Goal: Communication & Community: Answer question/provide support

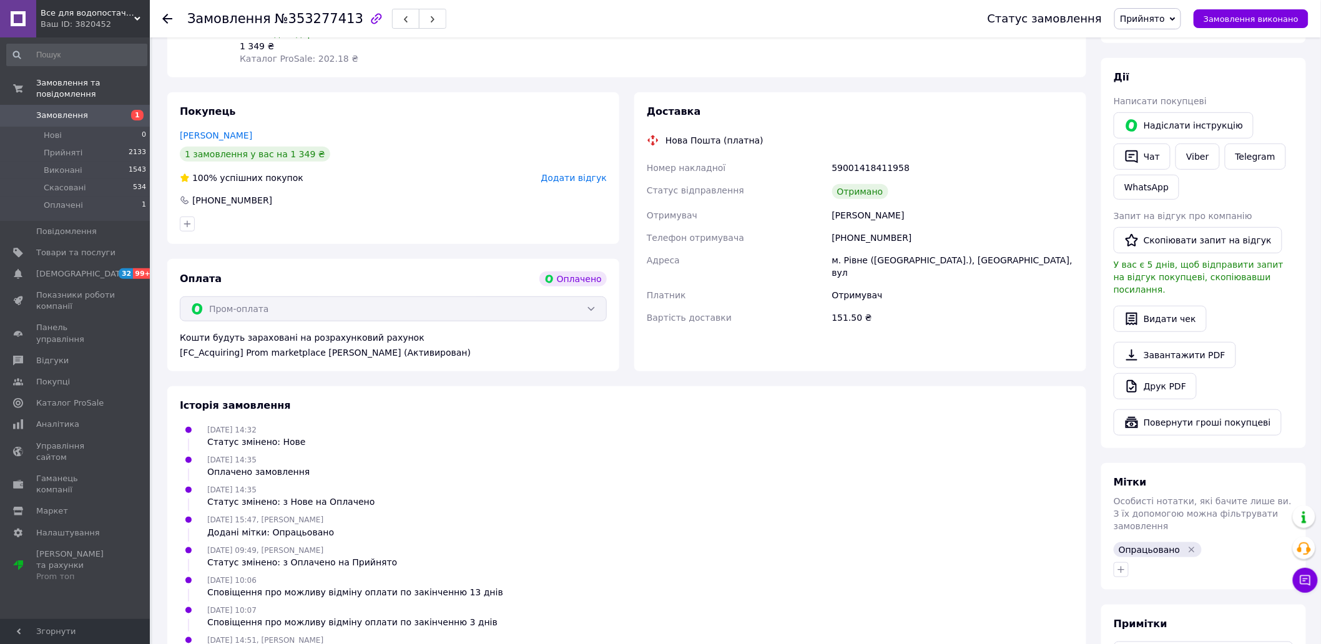
scroll to position [208, 0]
click at [80, 105] on link "Замовлення 1" at bounding box center [77, 115] width 154 height 21
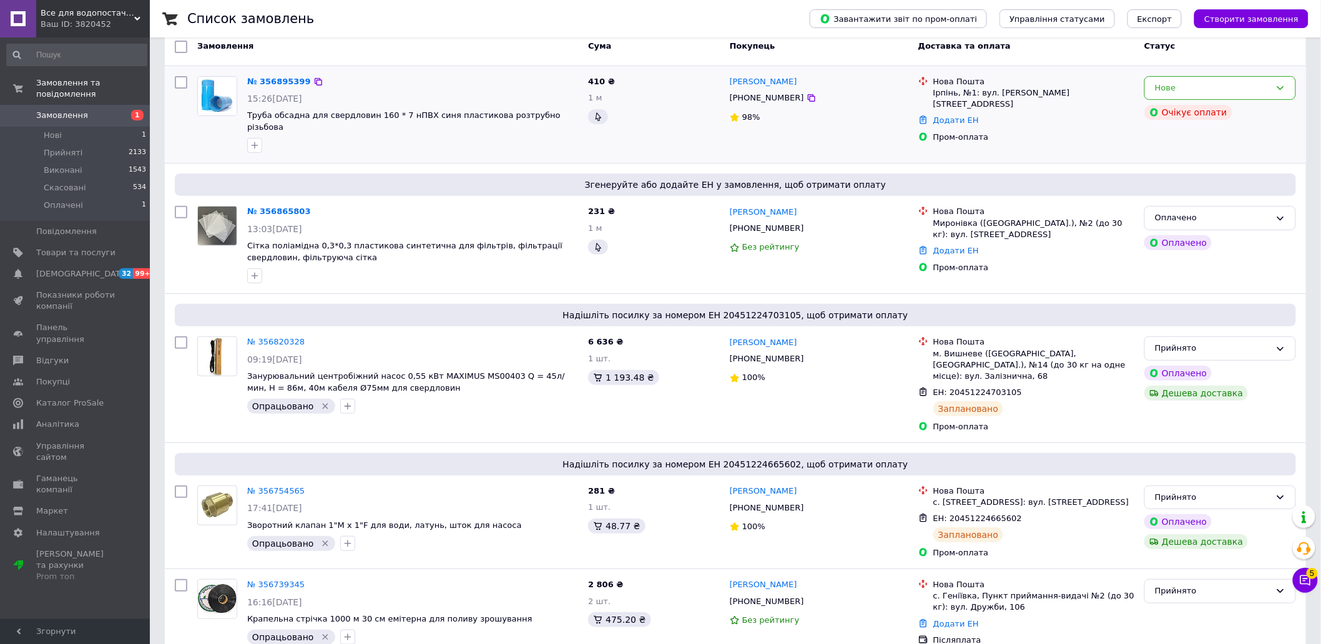
scroll to position [69, 0]
click at [1278, 213] on icon at bounding box center [1281, 218] width 10 height 10
click at [1275, 232] on li "Прийнято" at bounding box center [1220, 243] width 150 height 23
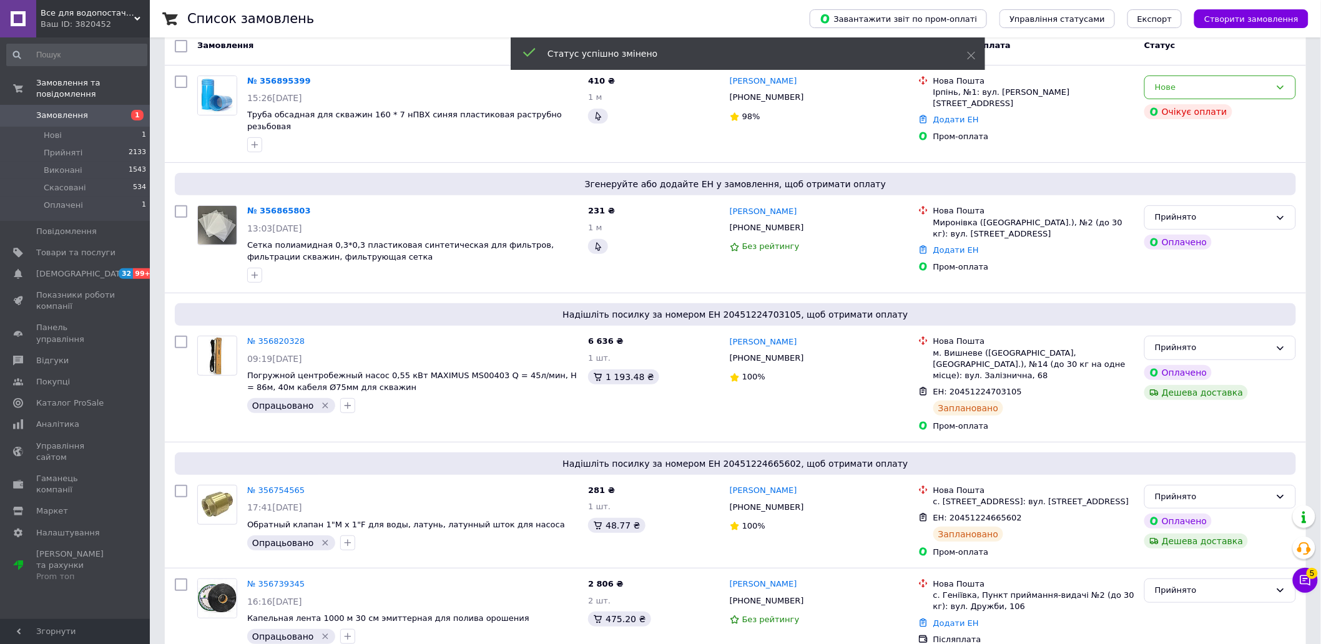
click at [1262, 92] on div "Нове" at bounding box center [1213, 87] width 116 height 13
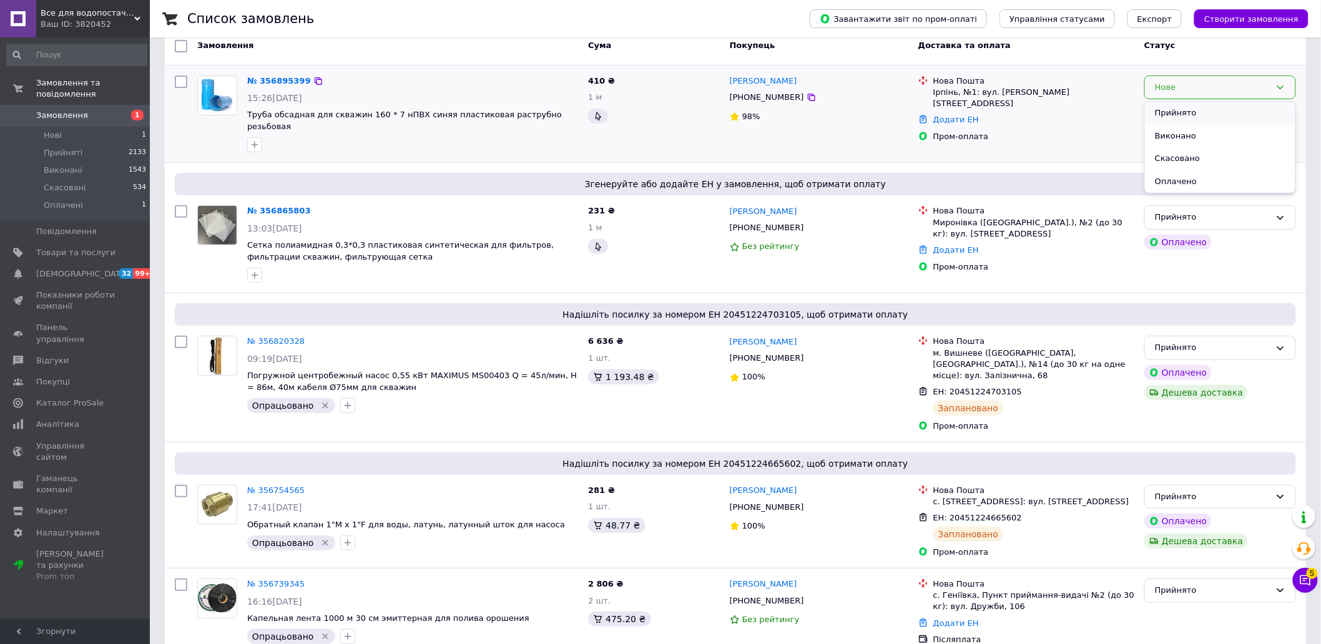
click at [1266, 109] on li "Прийнято" at bounding box center [1220, 113] width 150 height 23
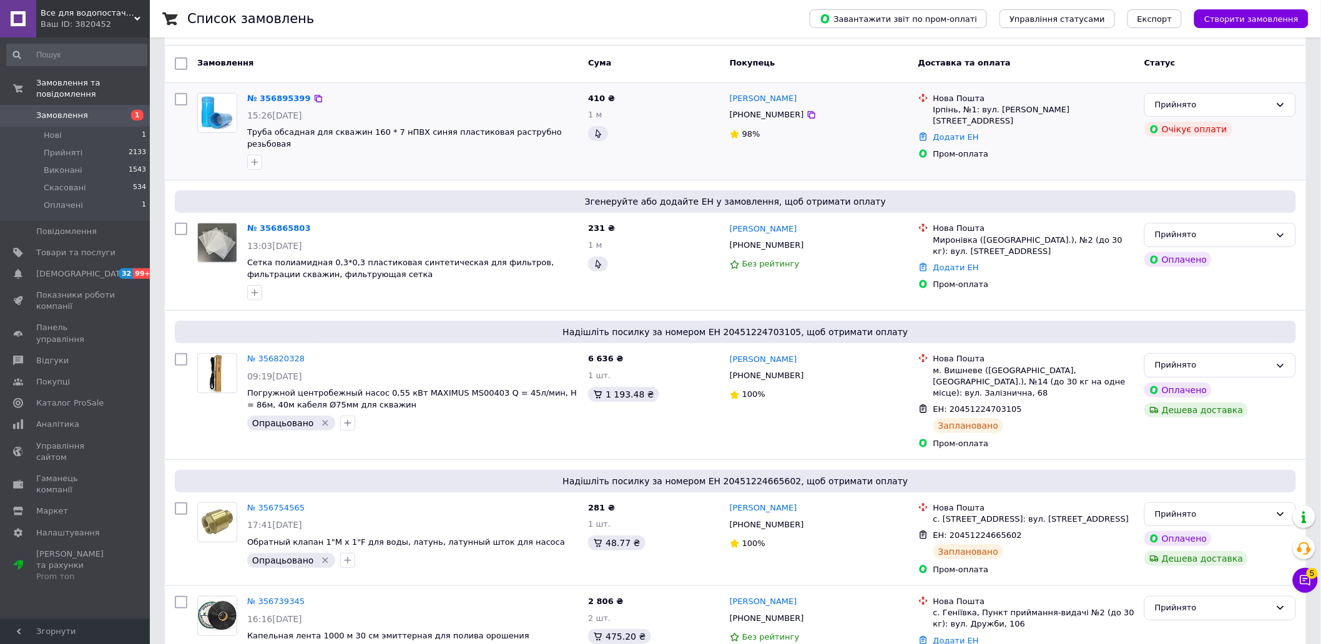
scroll to position [0, 0]
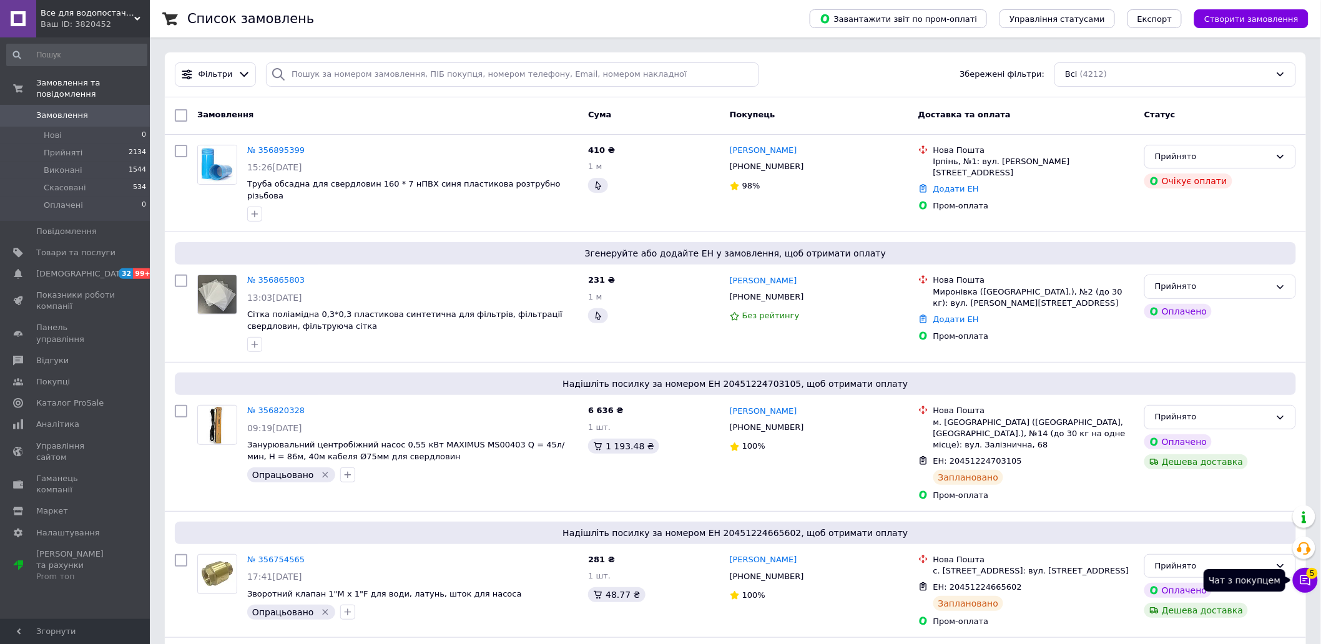
click at [1310, 573] on span "5" at bounding box center [1312, 573] width 11 height 11
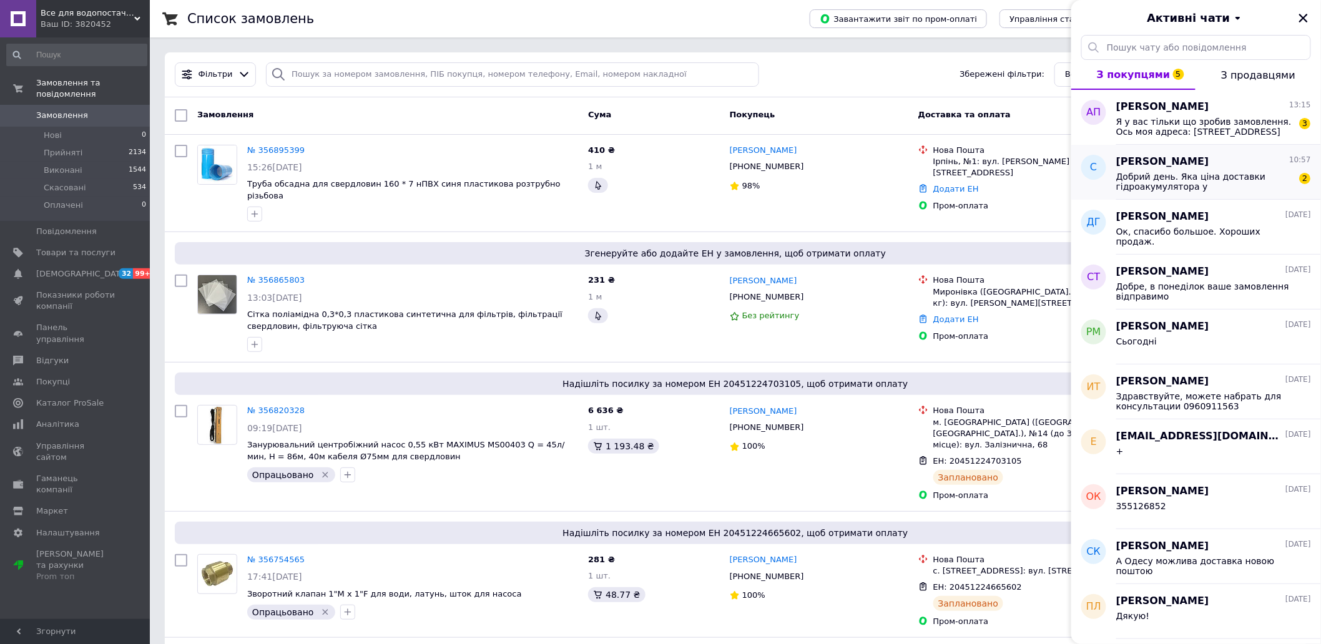
click at [1205, 169] on div "Добрий день. Яка ціна доставки гідроакумулятора у [GEOGRAPHIC_DATA] у відділенн…" at bounding box center [1213, 180] width 195 height 22
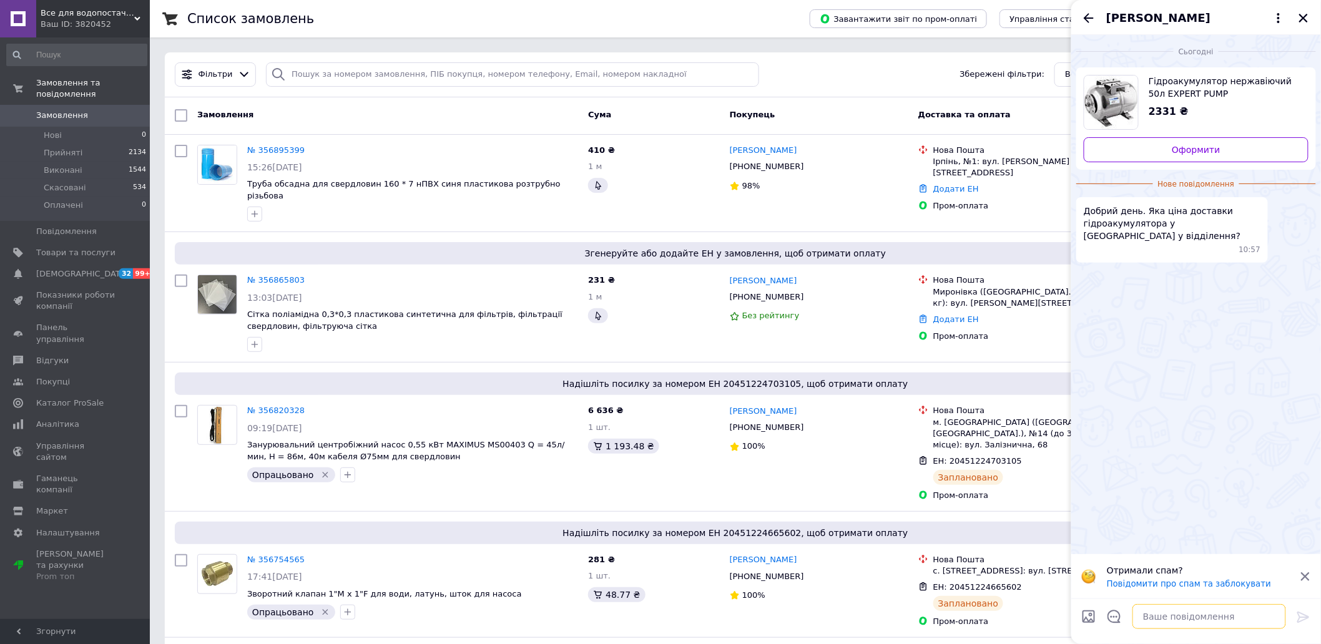
click at [1166, 615] on textarea at bounding box center [1210, 616] width 154 height 25
type textarea "Доброго дня. до 200грн"
click at [1301, 619] on icon at bounding box center [1303, 617] width 15 height 15
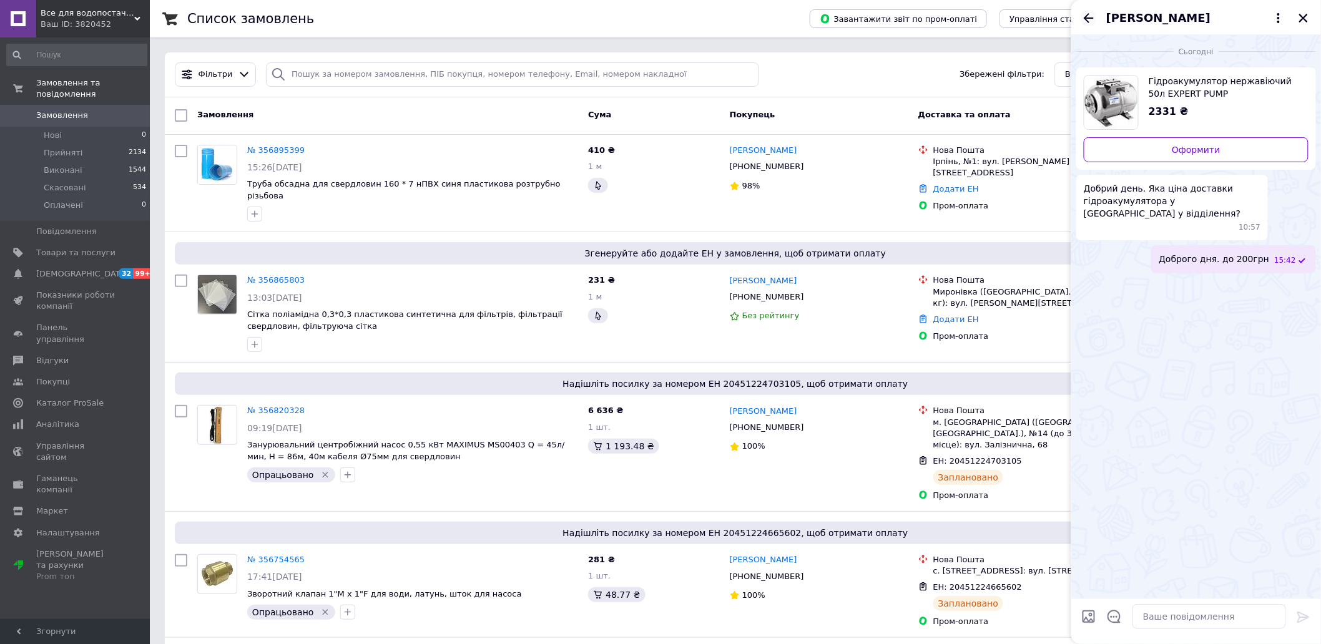
click at [1083, 21] on icon "Назад" at bounding box center [1088, 18] width 15 height 15
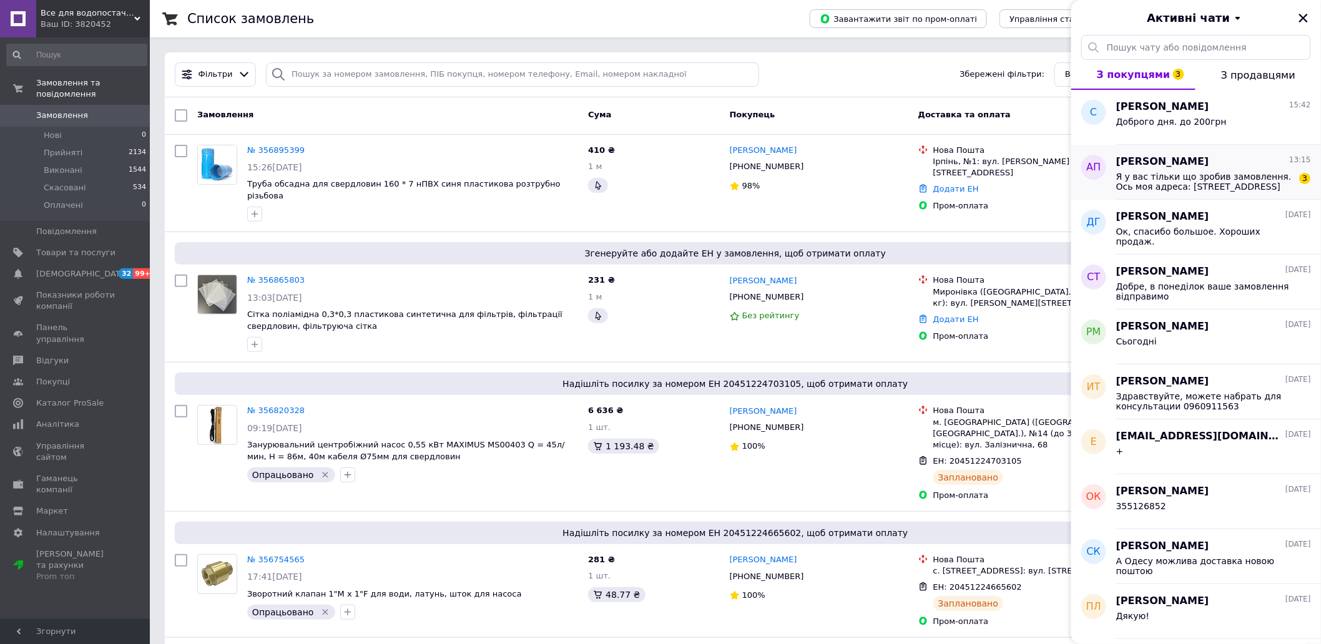
click at [1188, 184] on span "Я у вас тільки що зробив замовлення. Ось моя адреса: [STREET_ADDRESS]" at bounding box center [1204, 182] width 177 height 20
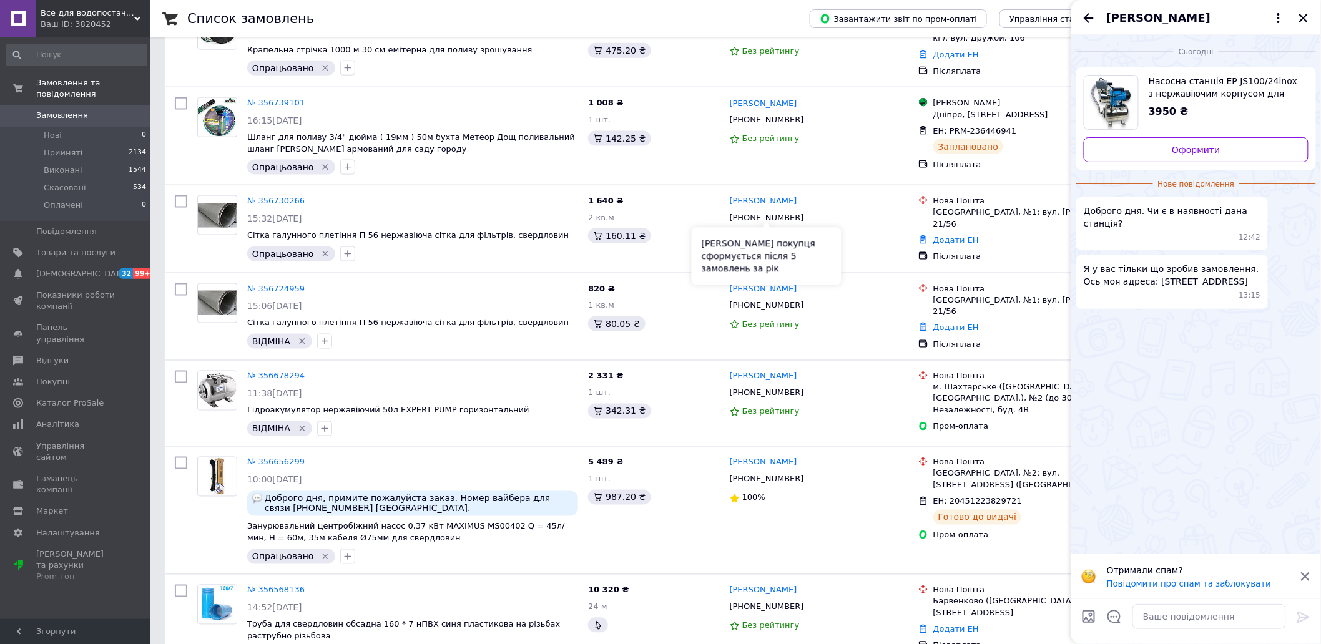
scroll to position [693, 0]
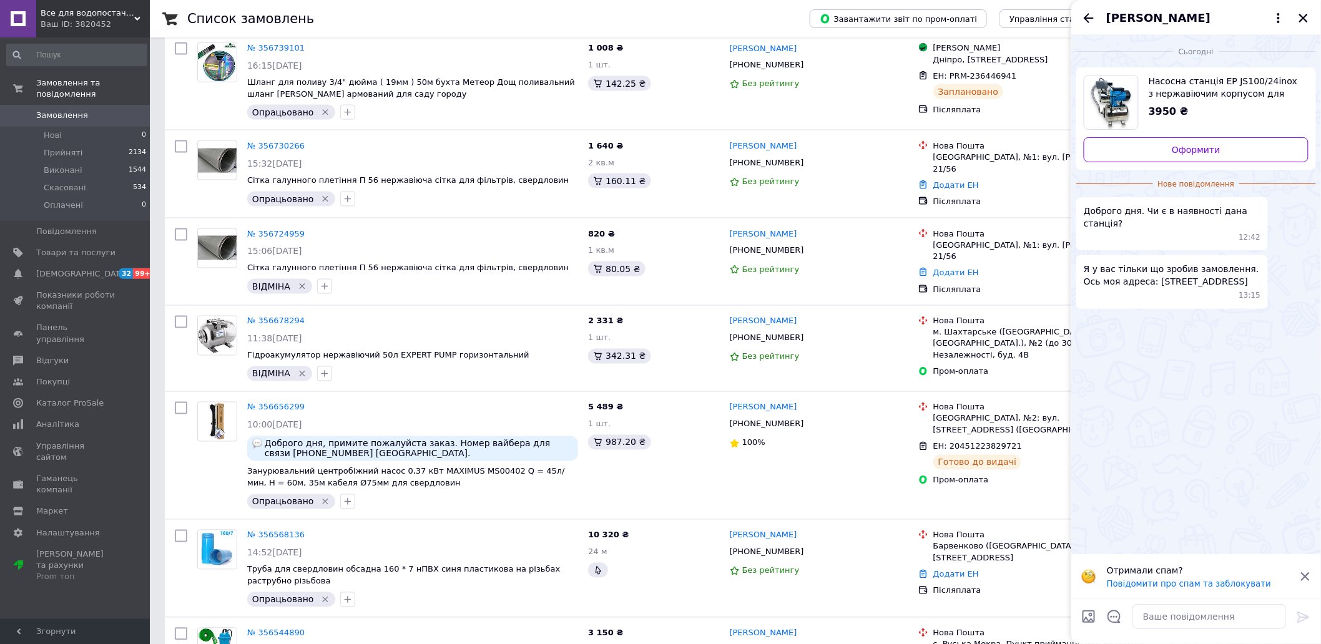
drag, startPoint x: 1133, startPoint y: 282, endPoint x: 1201, endPoint y: 306, distance: 72.9
click at [1201, 288] on span "Я у вас тільки що зробив замовлення. Ось моя адреса: [STREET_ADDRESS]" at bounding box center [1172, 275] width 177 height 25
copy span "[STREET_ADDRESS]"
